Goal: Information Seeking & Learning: Learn about a topic

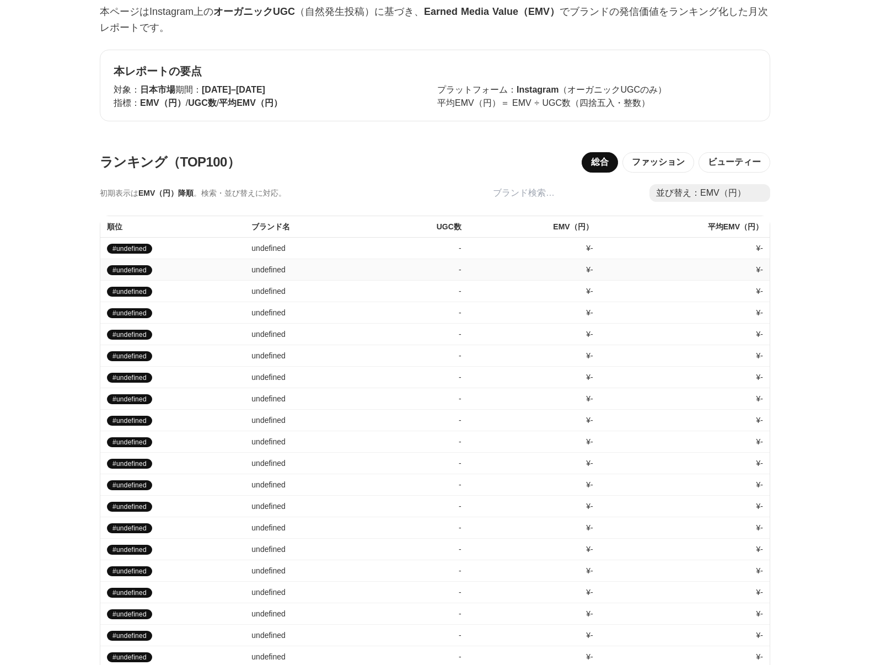
scroll to position [775, 0]
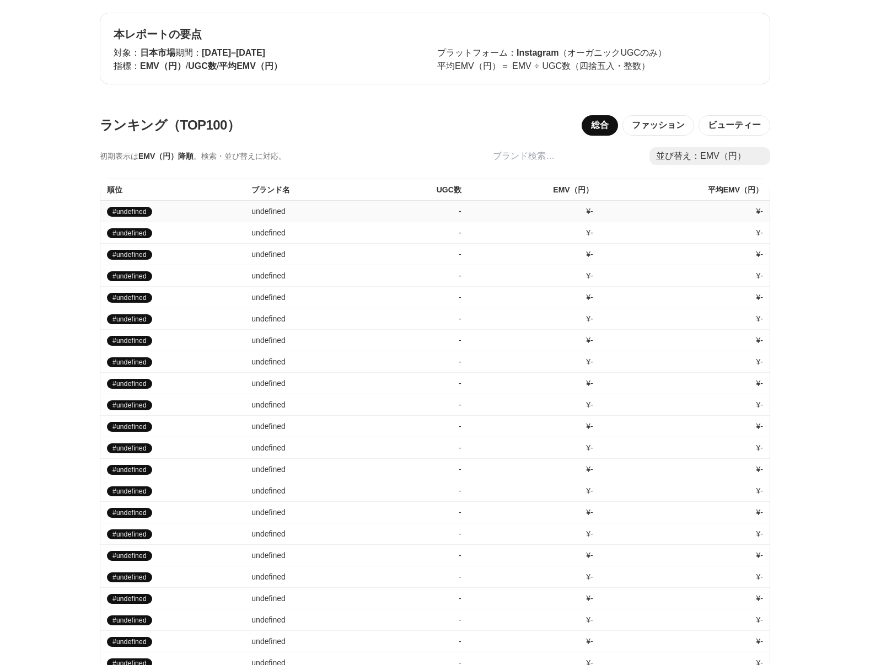
click at [291, 212] on td "undefined" at bounding box center [309, 210] width 128 height 21
click at [540, 160] on input "search" at bounding box center [563, 156] width 159 height 19
click at [681, 158] on select "並び替え：EMV（円） 並び替え：UGC数 並び替え：平均EMV（円）" at bounding box center [709, 156] width 121 height 18
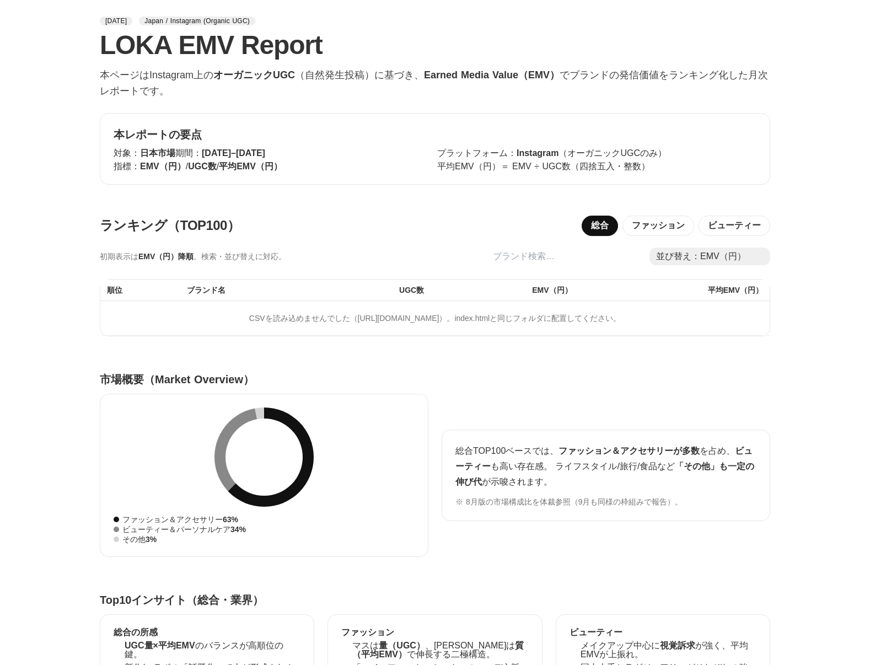
scroll to position [713, 0]
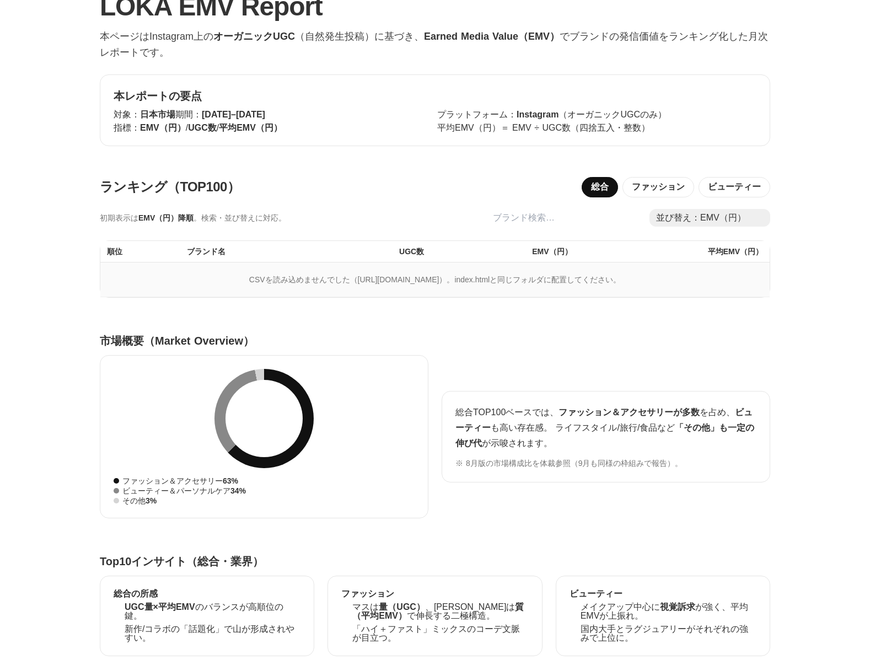
drag, startPoint x: 755, startPoint y: 281, endPoint x: 103, endPoint y: 280, distance: 652.0
click at [103, 280] on td "CSVを読み込めませんでした（https://drive.google.com/uc?export=download&id=1mcZYKHsgp-65k1rU…" at bounding box center [434, 279] width 669 height 35
copy td "CSVを読み込めませんでした（https://drive.google.com/uc?export=download&id=1mcZYKHsgp-65k1rU…"
click at [411, 336] on h3 "市場概要（Market Overview）" at bounding box center [435, 340] width 670 height 15
click at [117, 279] on td "CSVを読み込めませんでした（https://drive.google.com/uc?export=download&id=1mcZYKHsgp-65k1rU…" at bounding box center [434, 279] width 669 height 35
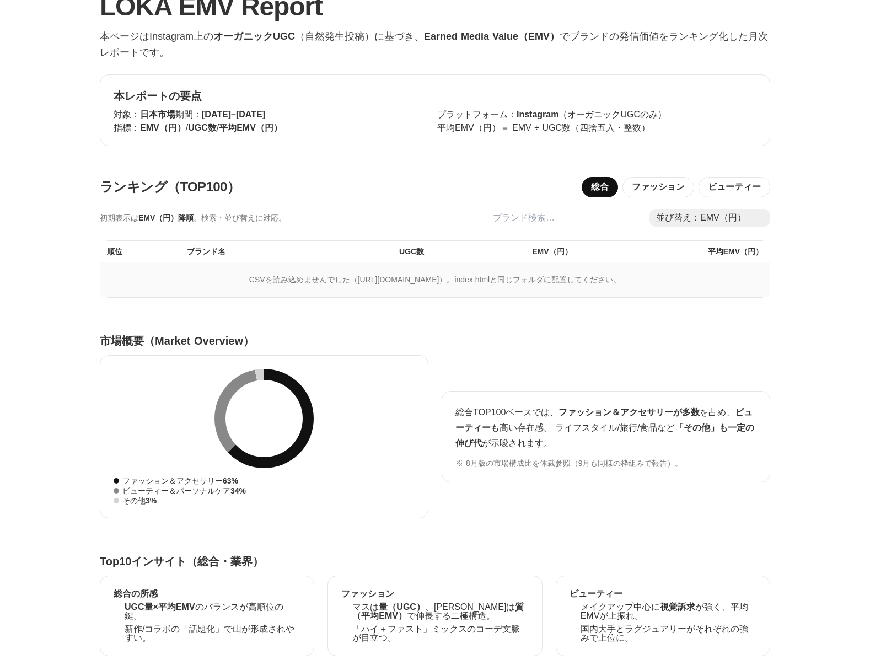
drag, startPoint x: 117, startPoint y: 279, endPoint x: 689, endPoint y: 298, distance: 572.4
click at [689, 297] on td "CSVを読み込めませんでした（https://drive.google.com/uc?export=download&id=1mcZYKHsgp-65k1rU…" at bounding box center [434, 279] width 669 height 35
copy td "CSVを読み込めませんでした（https://drive.google.com/uc?export=download&id=1mcZYKHsgp-65k1rU…"
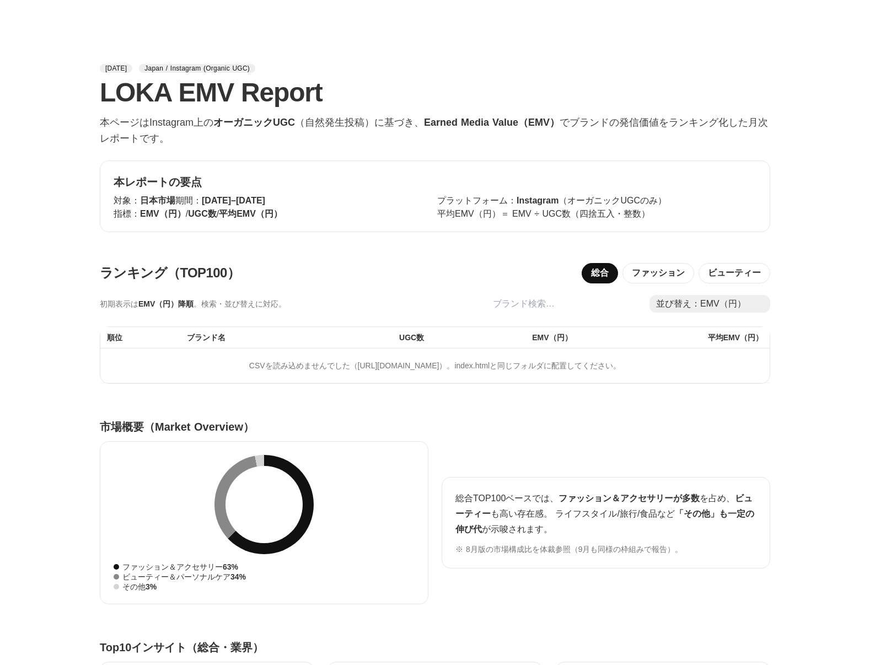
scroll to position [642, 0]
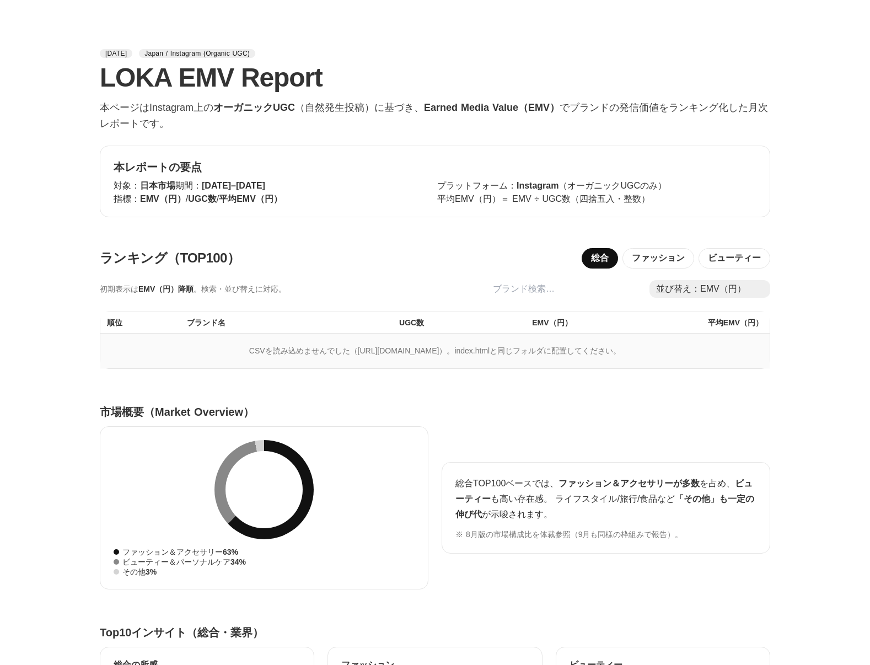
drag, startPoint x: 115, startPoint y: 352, endPoint x: 757, endPoint y: 351, distance: 641.5
click at [757, 351] on td "CSVを読み込めませんでした（[URL][DOMAIN_NAME]）。index.htmlと同じフォルダに配置してください。" at bounding box center [434, 350] width 669 height 35
copy td "CSVを読み込めませんでした（[URL][DOMAIN_NAME]）。index.htmlと同じフォルダに配置してください。"
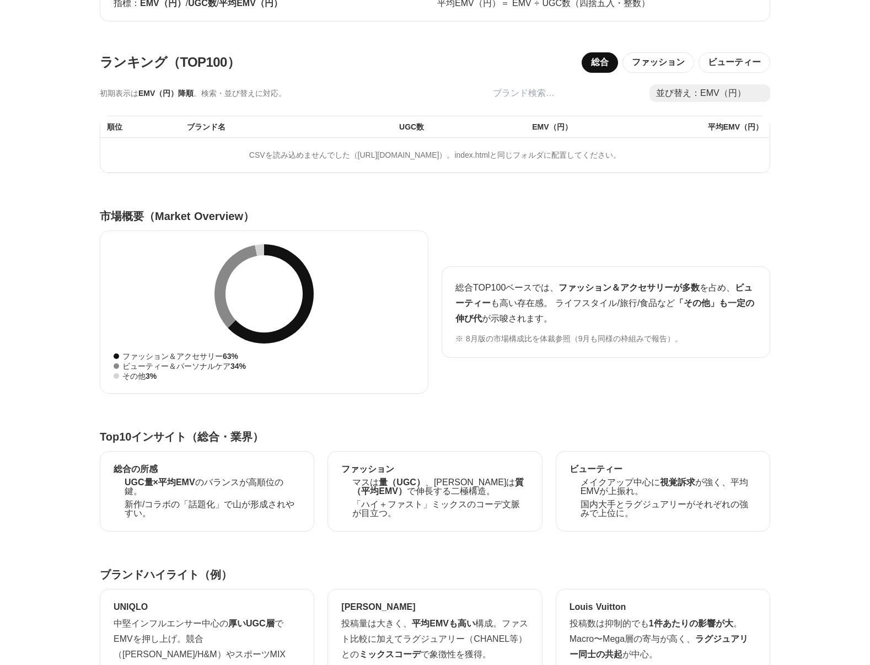
scroll to position [911, 0]
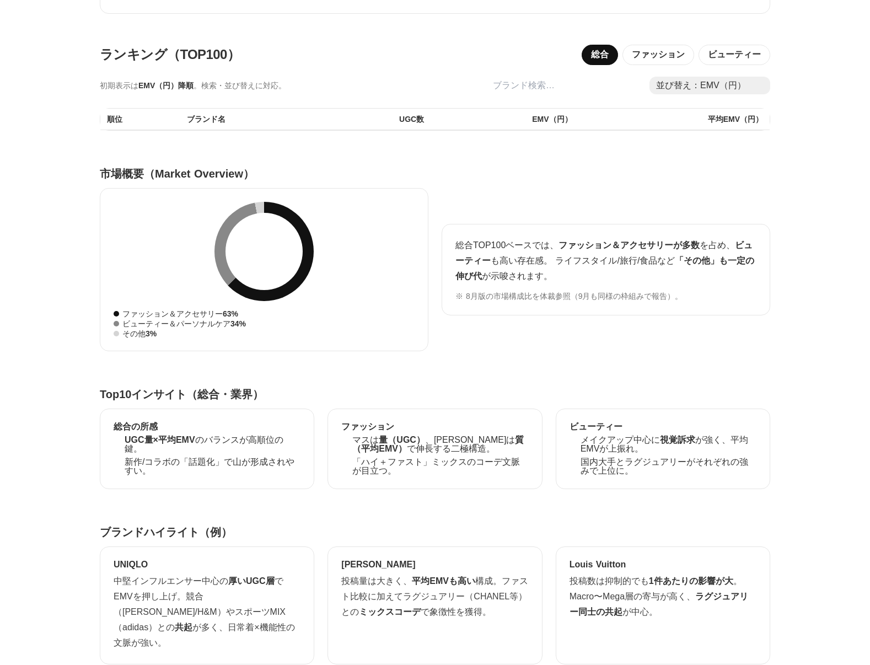
scroll to position [1405, 0]
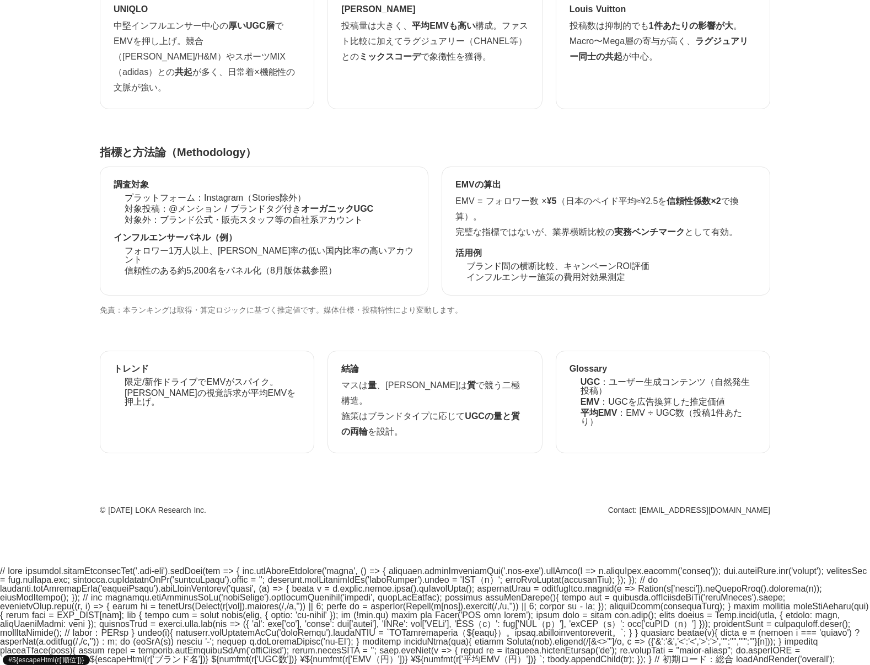
drag, startPoint x: 4, startPoint y: 550, endPoint x: 886, endPoint y: 673, distance: 890.4
copy div "/ タブ切替 document.querySelectorAll('.btn-tab').forEach(btn => { btn.addEventListe…"
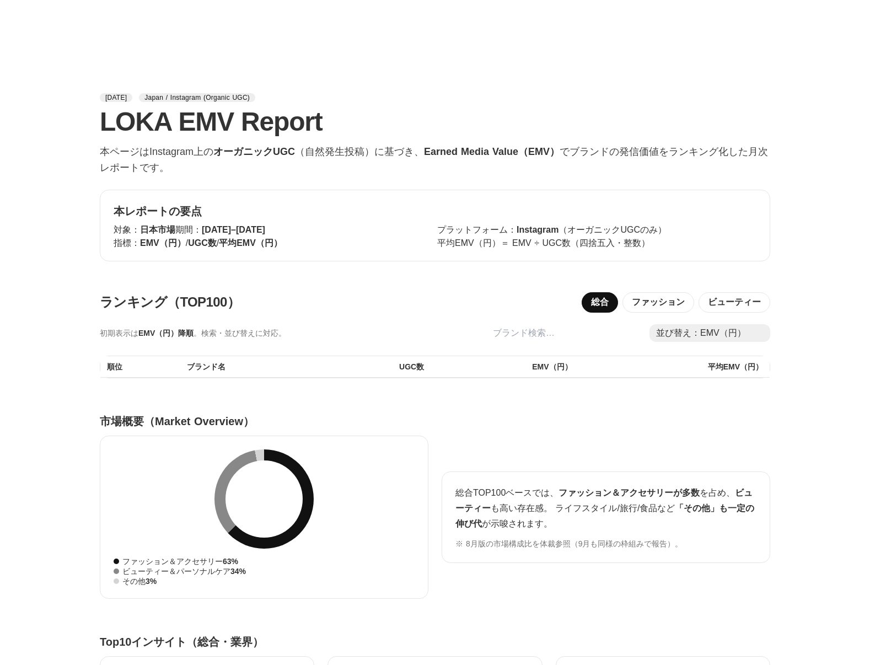
scroll to position [666, 0]
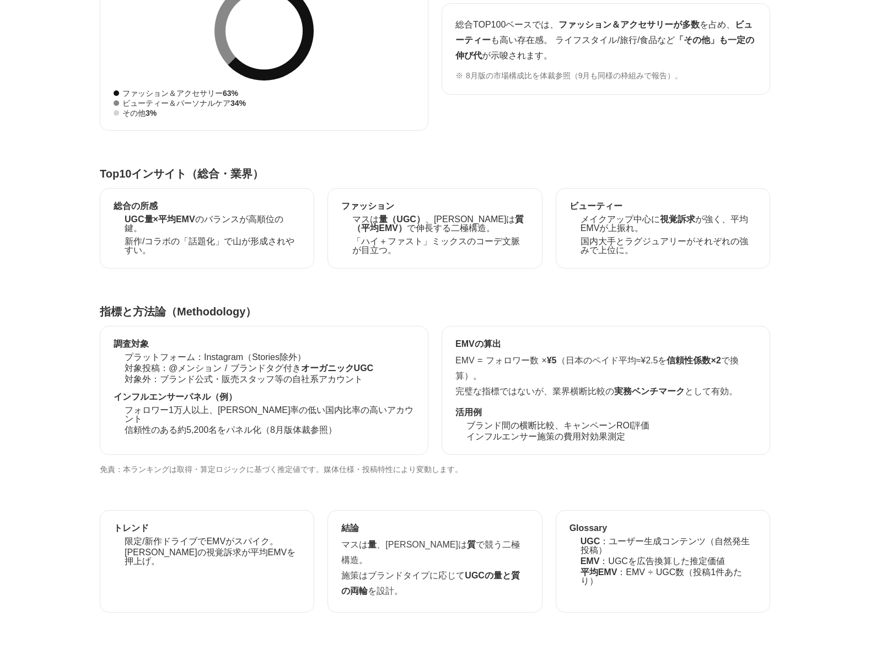
scroll to position [1130, 0]
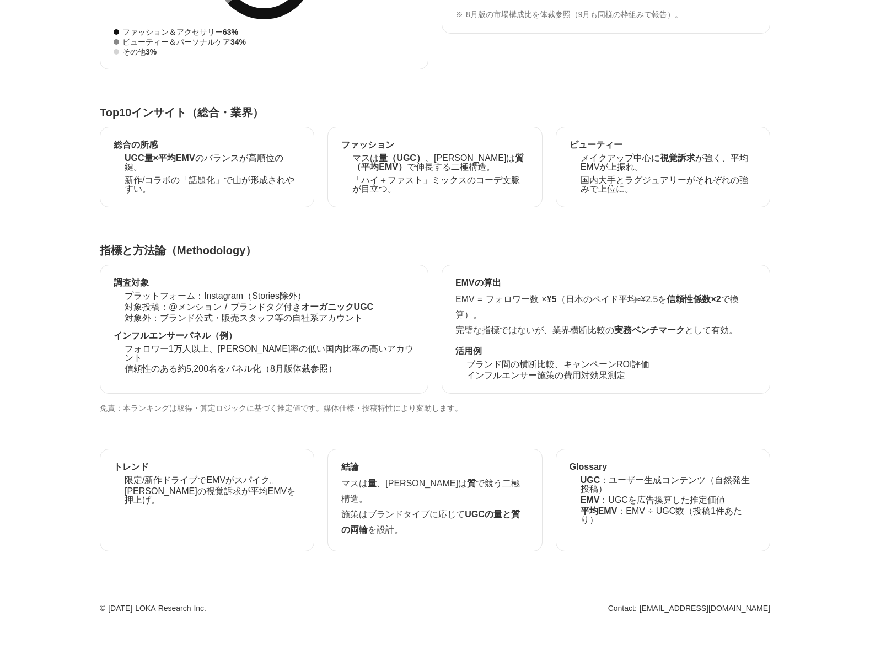
click at [671, 220] on main "ランキング（TOP100） 総合 ファッション ビューティー 初期表示は EMV（円）降順 。検索・並び替えに対応。 並び替え：EMV（円） 並び替え：UGC…" at bounding box center [434, 214] width 705 height 902
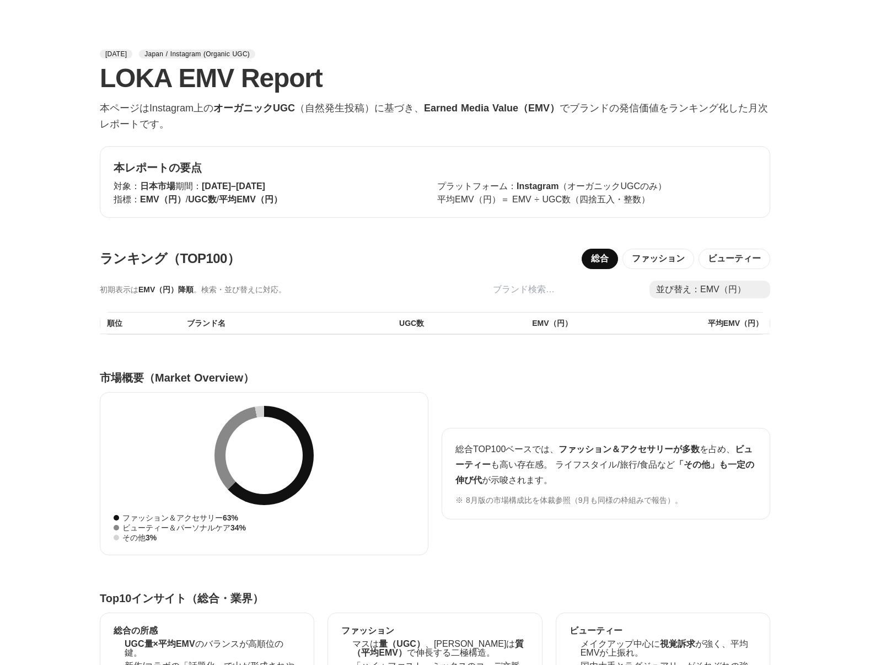
scroll to position [653, 0]
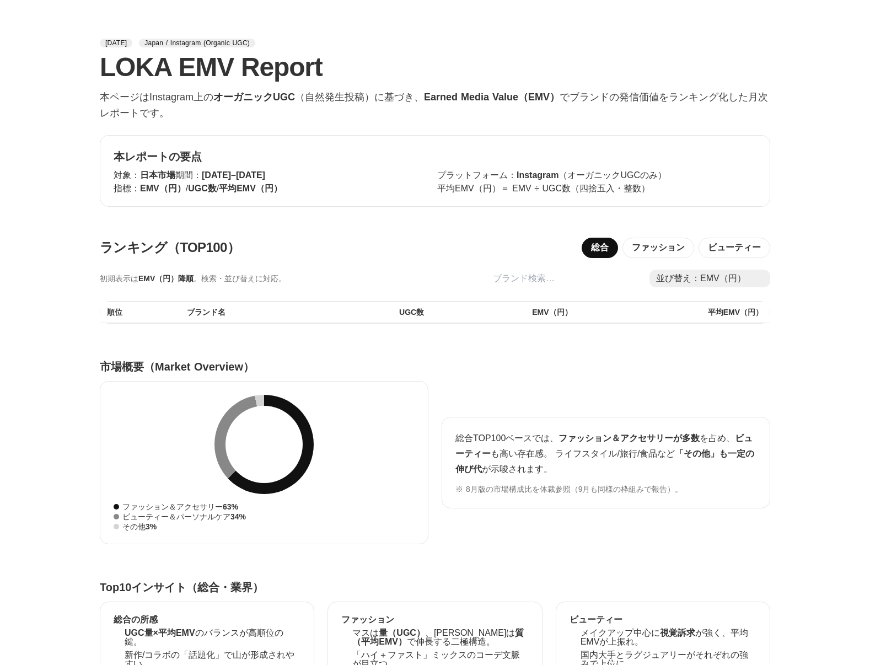
click at [503, 310] on th "EMV（円）" at bounding box center [504, 311] width 148 height 21
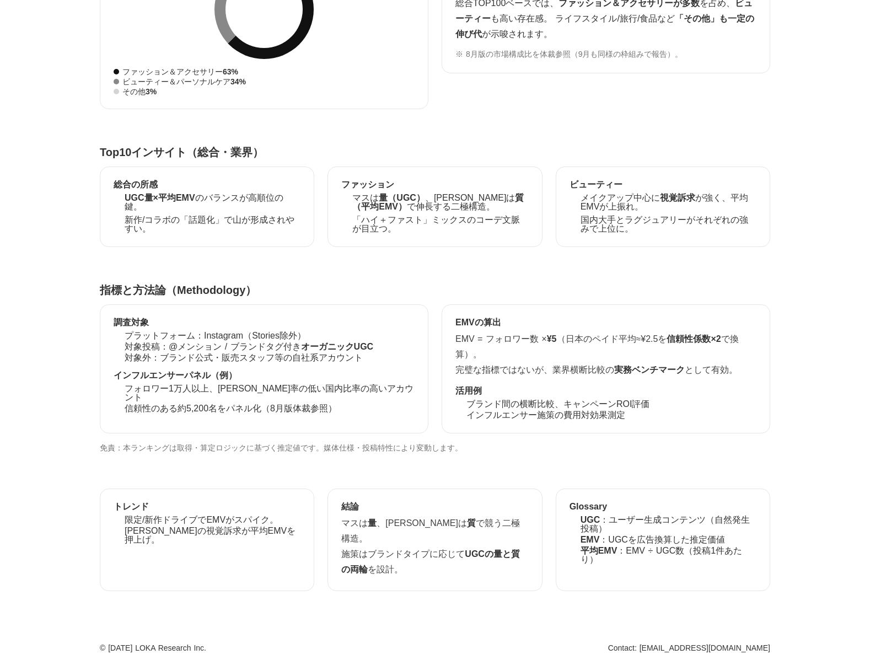
scroll to position [1130, 0]
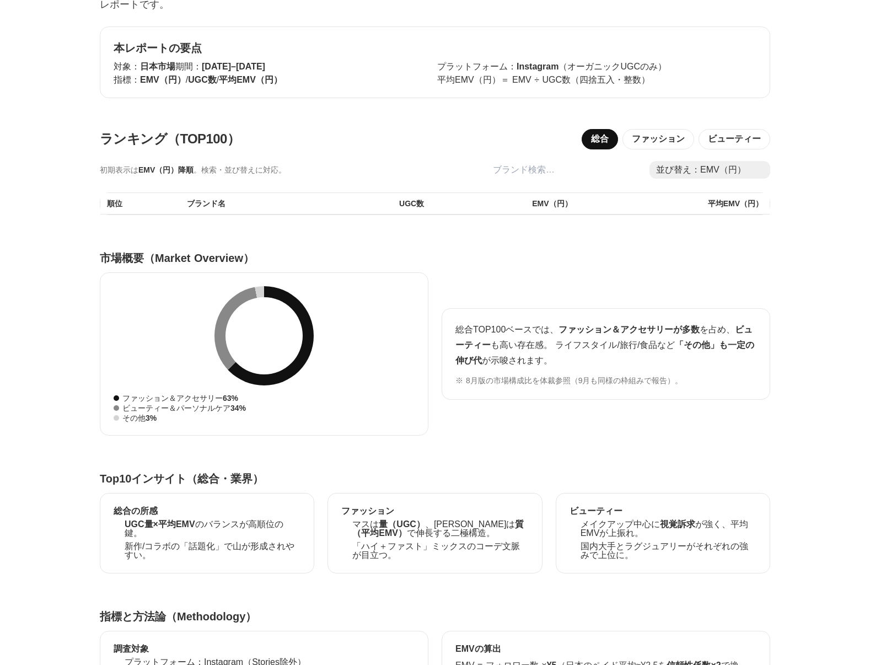
scroll to position [1130, 0]
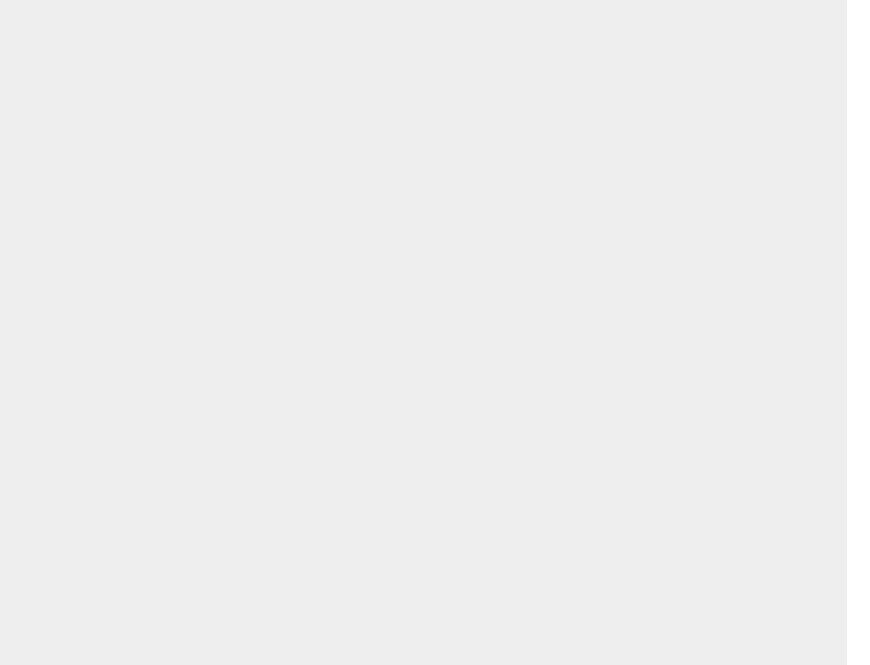
scroll to position [2717, 0]
